Goal: Transaction & Acquisition: Purchase product/service

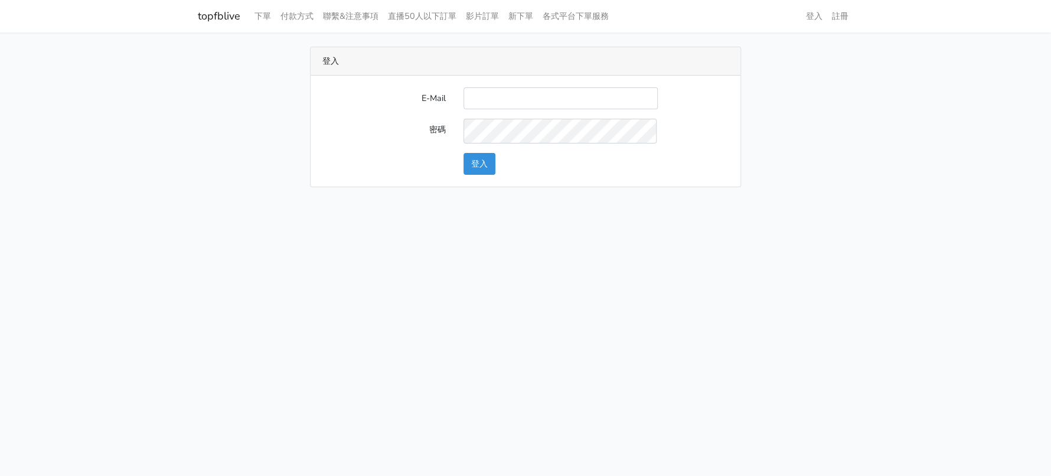
type input "a0930115212@gmail.com"
click at [487, 175] on button "登入" at bounding box center [480, 164] width 32 height 22
click at [470, 175] on button "登入" at bounding box center [480, 164] width 32 height 22
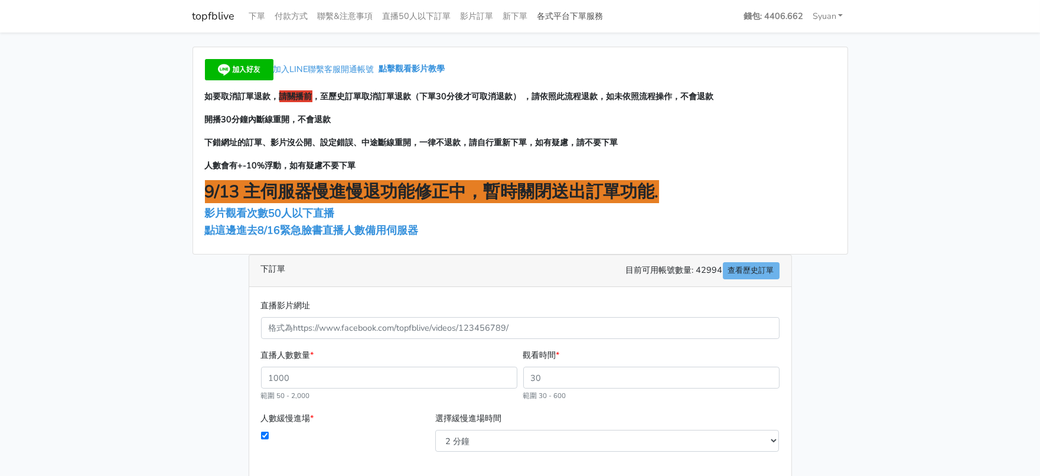
click at [608, 9] on link "各式平台下單服務" at bounding box center [571, 16] width 76 height 23
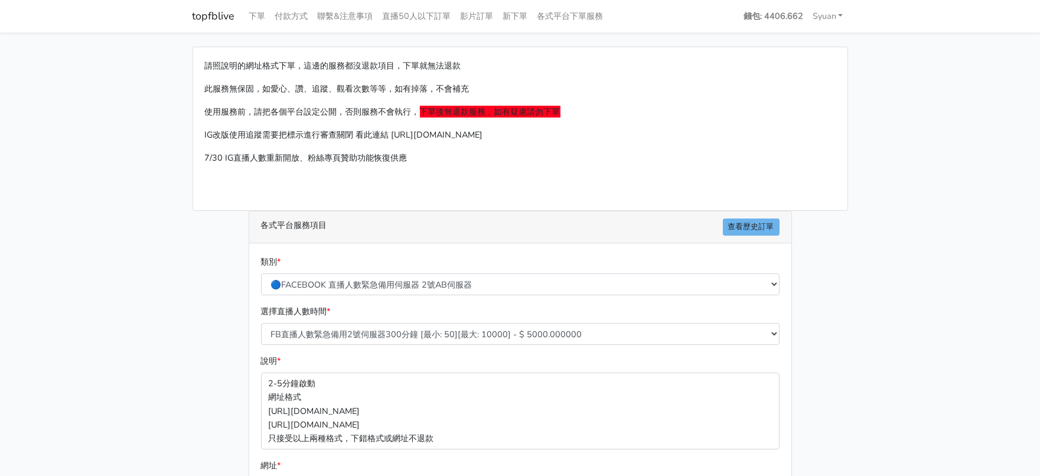
select select "🔵2/12新增FACEBOOK 直播人數緊急備用伺服器 SC伺服器"
click at [262, 295] on select "🔵FACEBOOK 直播人數緊急備用伺服器 2號AB伺服器 🔵FACEBOOK 網軍專用貼文留言 安全保密 🔵9/30 FACEBOOK 直播人數緩慢進場緩慢…" at bounding box center [520, 284] width 519 height 22
click at [151, 326] on main "請照說明的網址格式下單，這邊的服務都沒退款項目，下單就無法退款 此服務無保固，如愛心、讚、追蹤、觀看次數等等，如有掉落，不會補充 使用服務前，請把各個平台設定…" at bounding box center [520, 350] width 1040 height 636
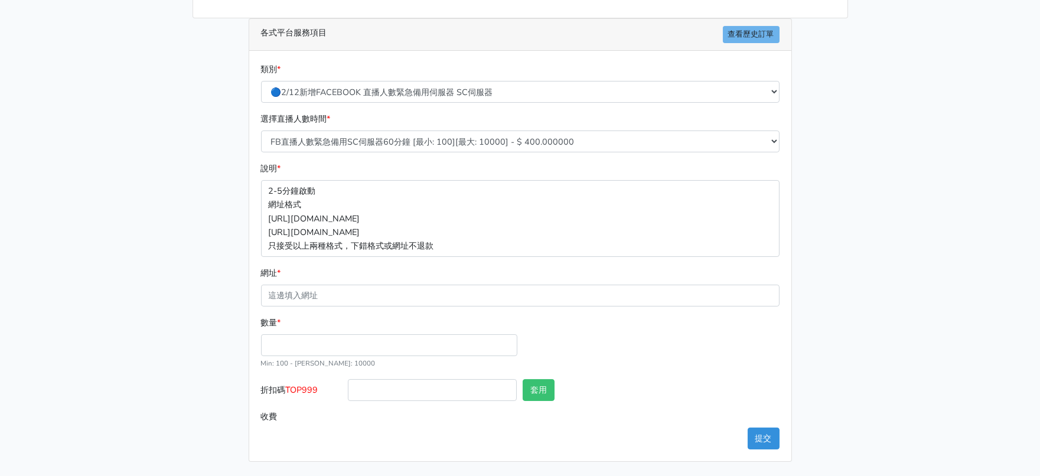
scroll to position [221, 0]
click at [483, 143] on select "FB直播人數緊急備用SC伺服器60分鐘 [最小: 100][最大: 10000] - $ 400.000000 FB直播人數緊急備用SC伺服器120分鐘 [最…" at bounding box center [520, 142] width 519 height 22
select select "636"
click at [262, 141] on select "FB直播人數緊急備用SC伺服器60分鐘 [最小: 100][最大: 10000] - $ 400.000000 FB直播人數緊急備用SC伺服器120分鐘 [最…" at bounding box center [520, 142] width 519 height 22
click at [34, 263] on main "請照說明的網址格式下單，這邊的服務都沒退款項目，下單就無法退款 此服務無保固，如愛心、讚、追蹤、觀看次數等等，如有掉落，不會補充 使用服務前，請把各個平台設定…" at bounding box center [520, 158] width 1040 height 636
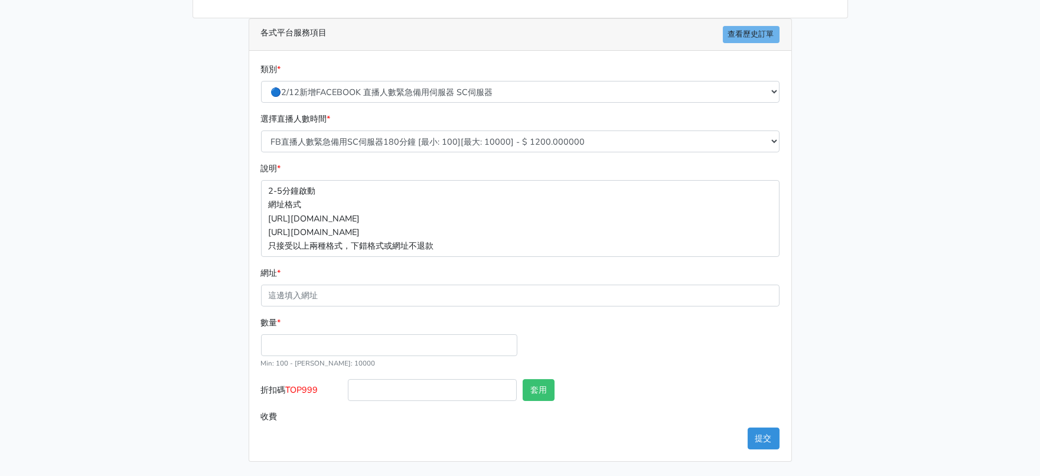
scroll to position [273, 0]
drag, startPoint x: 377, startPoint y: 374, endPoint x: 406, endPoint y: 360, distance: 32.2
click at [377, 379] on input "折扣碼 TOP999" at bounding box center [432, 390] width 169 height 22
click at [419, 334] on input "數量 *" at bounding box center [389, 345] width 256 height 22
type input "200"
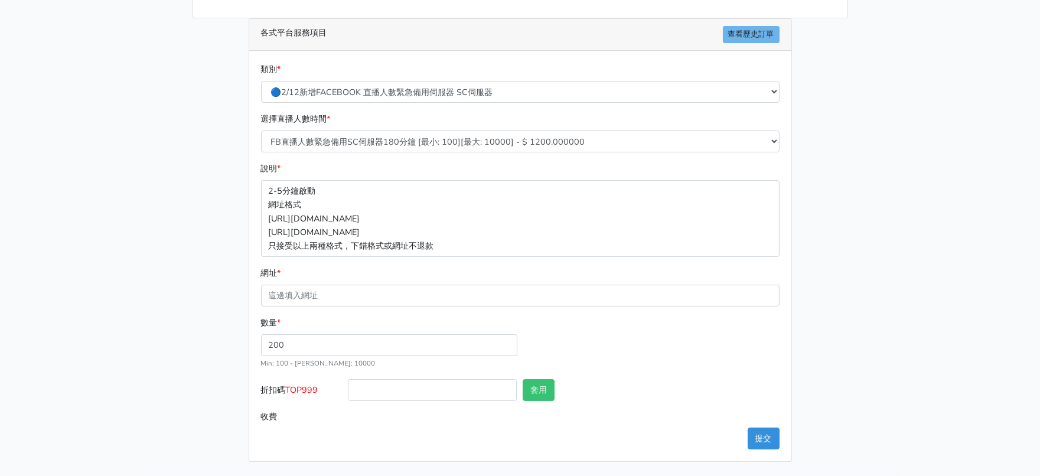
type input "240.000"
click at [0, 353] on main "請照說明的網址格式下單，這邊的服務都沒退款項目，下單就無法退款 此服務無保固，如愛心、讚、追蹤、觀看次數等等，如有掉落，不會補充 使用服務前，請把各個平台設定…" at bounding box center [520, 158] width 1040 height 636
click at [298, 384] on span "TOP999" at bounding box center [302, 390] width 32 height 12
click at [348, 381] on input "折扣碼 TOP999" at bounding box center [432, 390] width 169 height 22
click at [298, 384] on span "TOP999" at bounding box center [302, 390] width 32 height 12
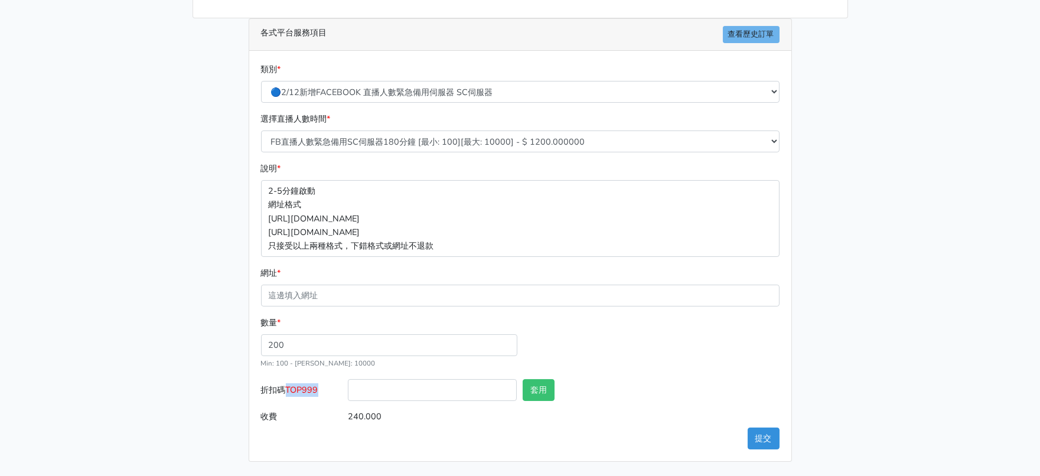
click at [348, 381] on input "折扣碼 TOP999" at bounding box center [432, 390] width 169 height 22
copy span "TOP999"
click at [420, 380] on input "折扣碼 TOP999" at bounding box center [432, 390] width 169 height 22
paste input "TOP999"
type input "TOP999"
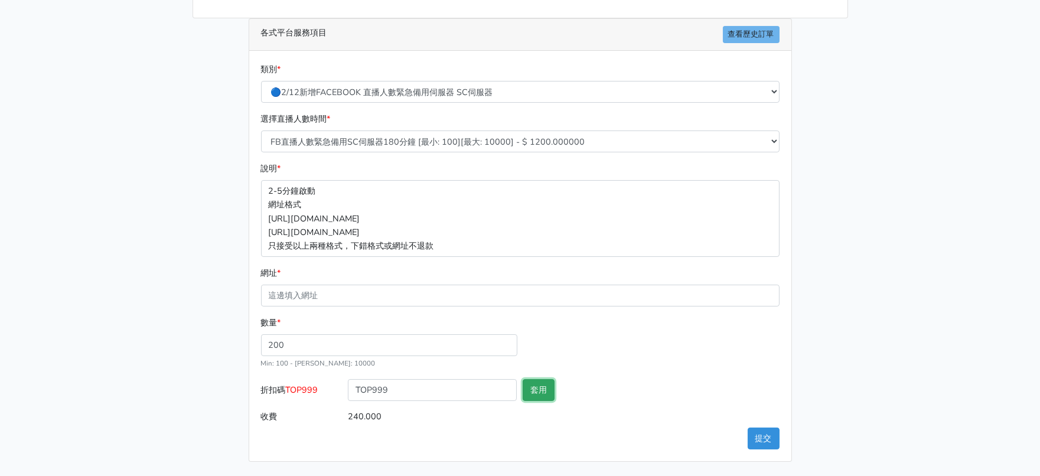
click at [548, 379] on button "套用" at bounding box center [539, 390] width 32 height 22
type input "套用失敗"
click at [967, 252] on main "請照說明的網址格式下單，這邊的服務都沒退款項目，下單就無法退款 此服務無保固，如愛心、讚、追蹤、觀看次數等等，如有掉落，不會補充 使用服務前，請把各個平台設定…" at bounding box center [520, 158] width 1040 height 636
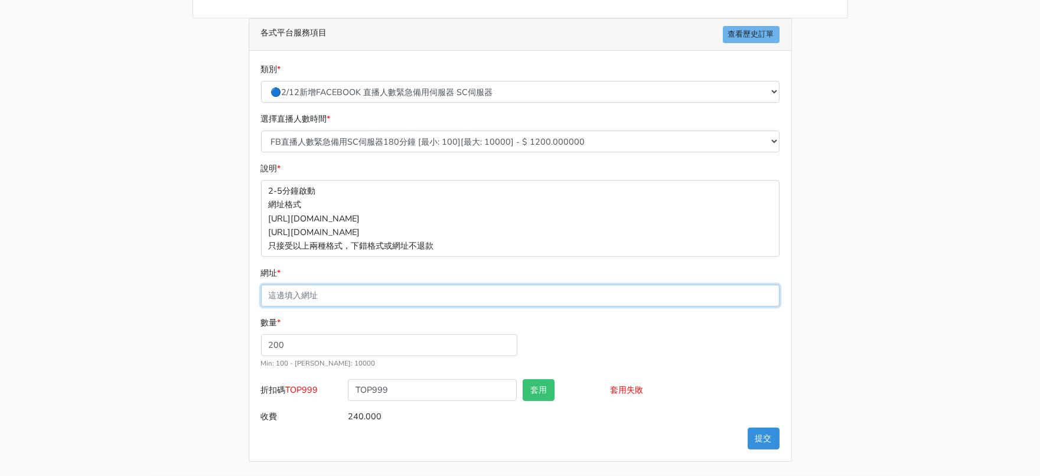
click at [364, 307] on input "網址 *" at bounding box center [520, 296] width 519 height 22
paste input "https://www.facebook.com/100063606982427/videos/1134917842024070"
type input "https://www.facebook.com/100063606982427/videos/1134917842024070"
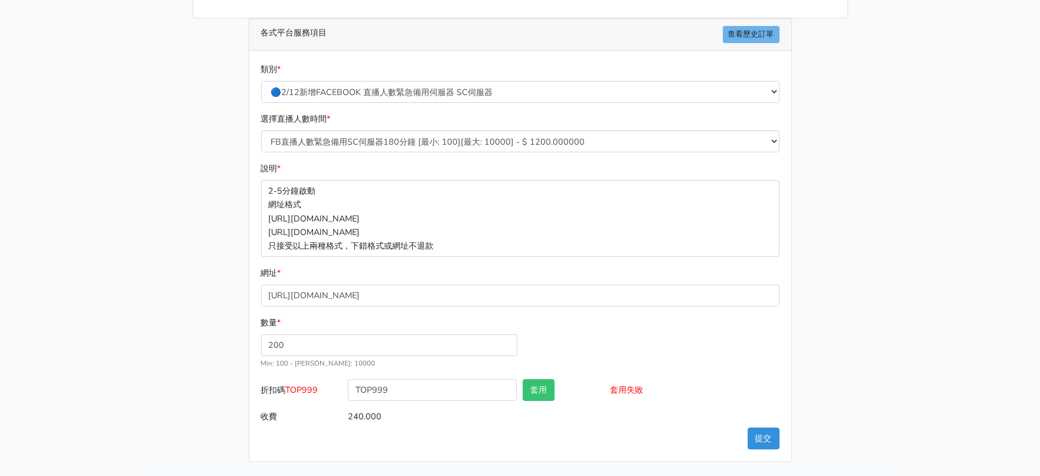
click at [898, 288] on main "請照說明的網址格式下單，這邊的服務都沒退款項目，下單就無法退款 此服務無保固，如愛心、讚、追蹤、觀看次數等等，如有掉落，不會補充 使用服務前，請把各個平台設定…" at bounding box center [520, 158] width 1040 height 636
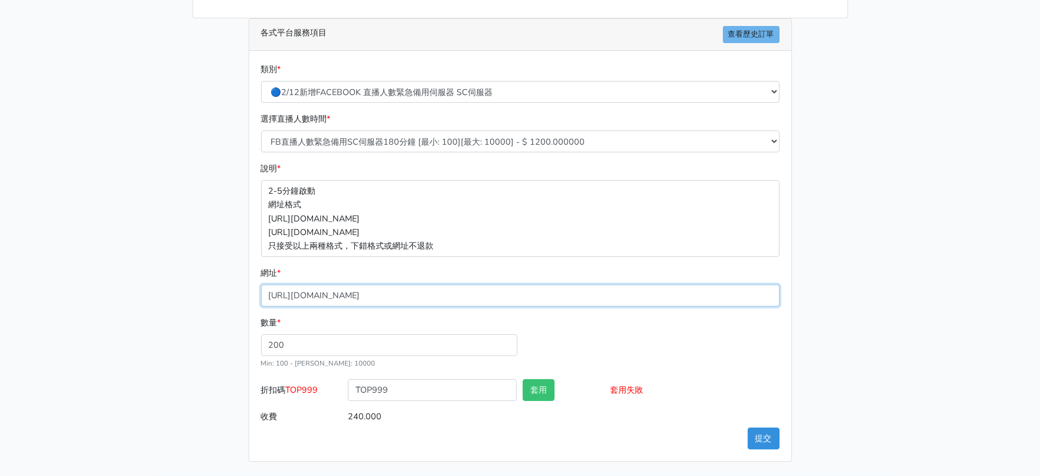
click at [628, 307] on input "https://www.facebook.com/100063606982427/videos/1134917842024070" at bounding box center [520, 296] width 519 height 22
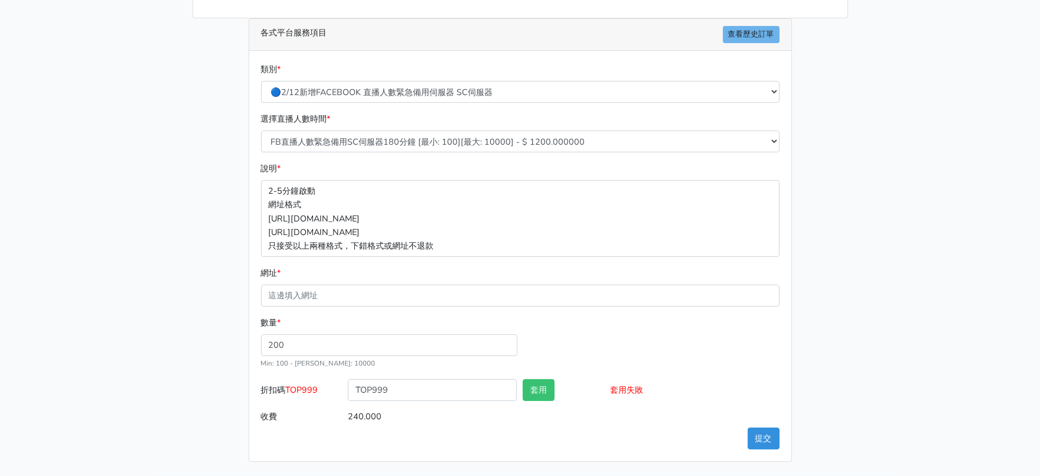
click at [1008, 172] on main "請照說明的網址格式下單，這邊的服務都沒退款項目，下單就無法退款 此服務無保固，如愛心、讚、追蹤、觀看次數等等，如有掉落，不會補充 使用服務前，請把各個平台設定…" at bounding box center [520, 158] width 1040 height 636
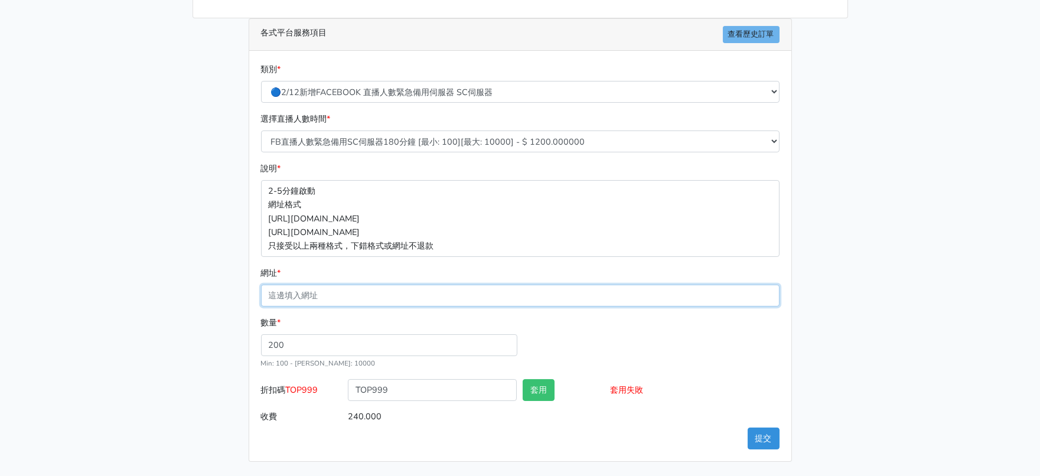
click at [357, 307] on input "網址 *" at bounding box center [520, 296] width 519 height 22
paste input "[URL][DOMAIN_NAME]"
type input "[URL][DOMAIN_NAME]"
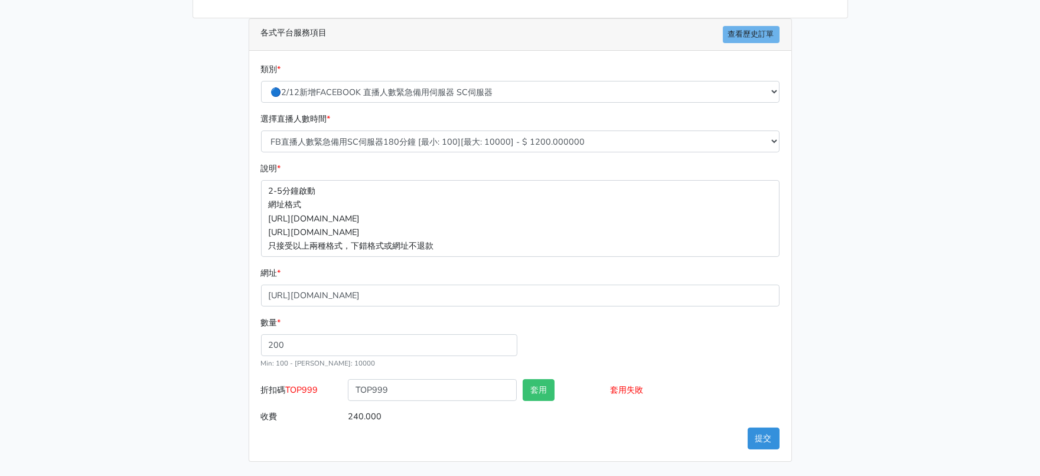
click at [87, 309] on main "請照說明的網址格式下單，這邊的服務都沒退款項目，下單就無法退款 此服務無保固，如愛心、讚、追蹤、觀看次數等等，如有掉落，不會補充 使用服務前，請把各個平台設定…" at bounding box center [520, 158] width 1040 height 636
click at [767, 433] on button "提交" at bounding box center [764, 439] width 32 height 22
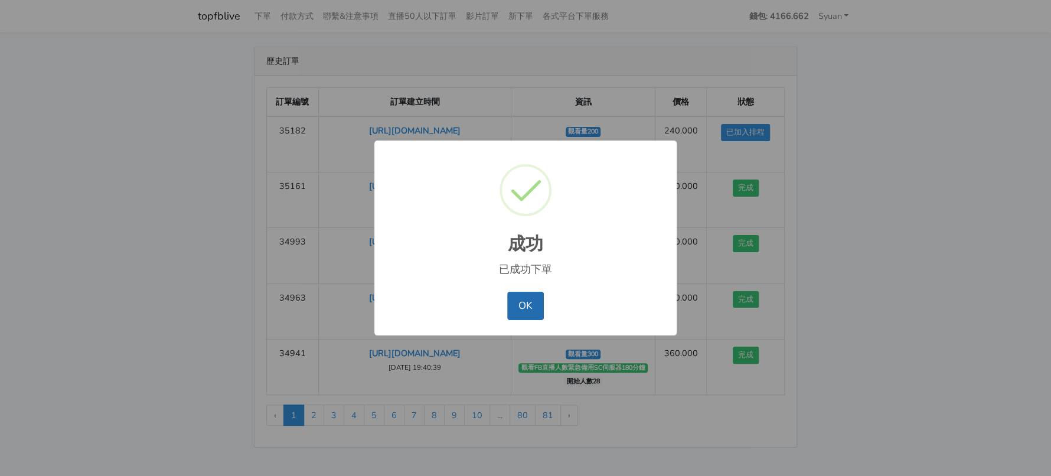
click at [518, 315] on button "OK" at bounding box center [525, 306] width 36 height 28
